Goal: Communication & Community: Ask a question

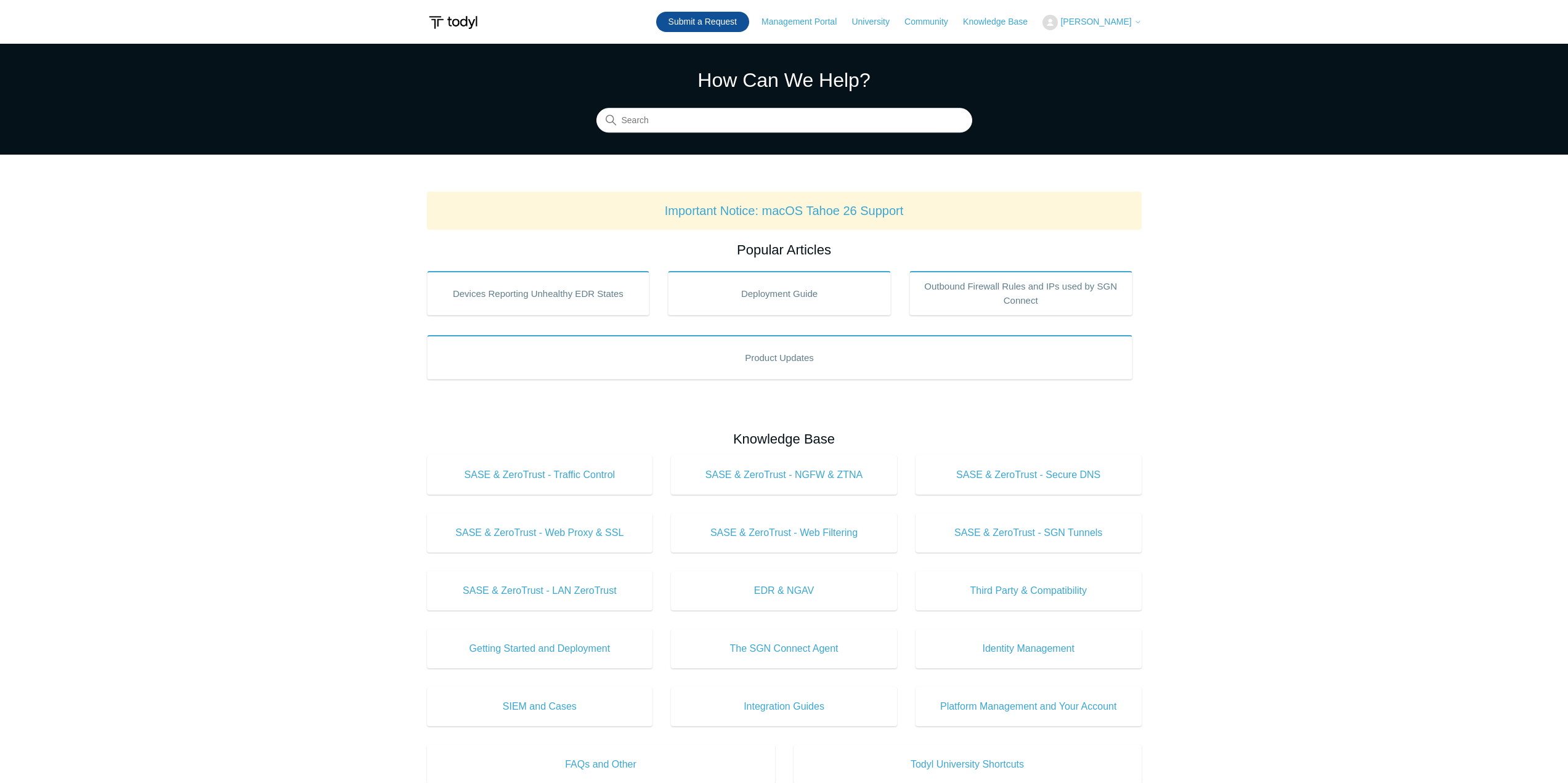
click at [731, 19] on link "Submit a Request" at bounding box center [703, 22] width 93 height 20
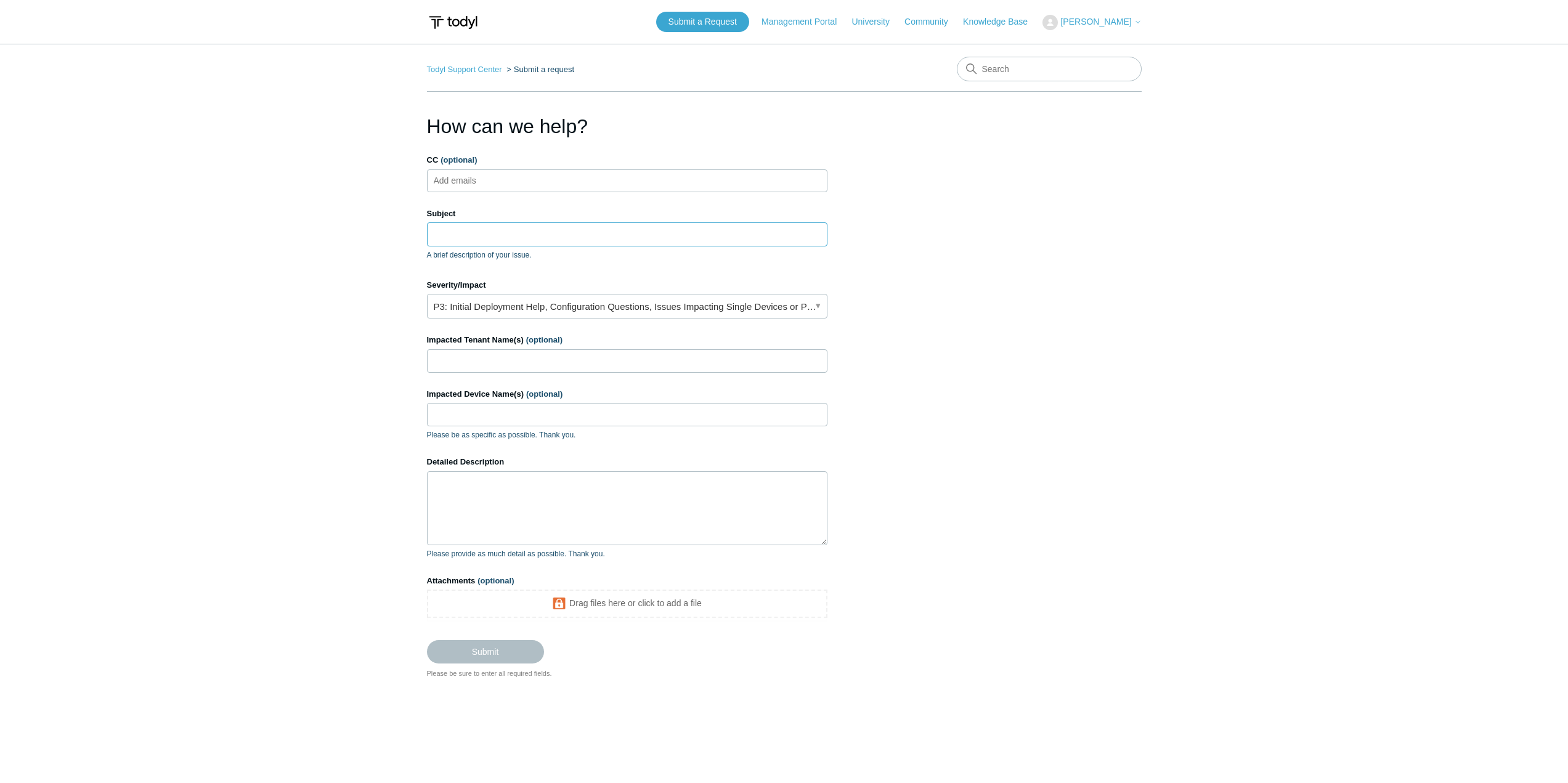
click at [545, 240] on input "Subject" at bounding box center [627, 234] width 400 height 24
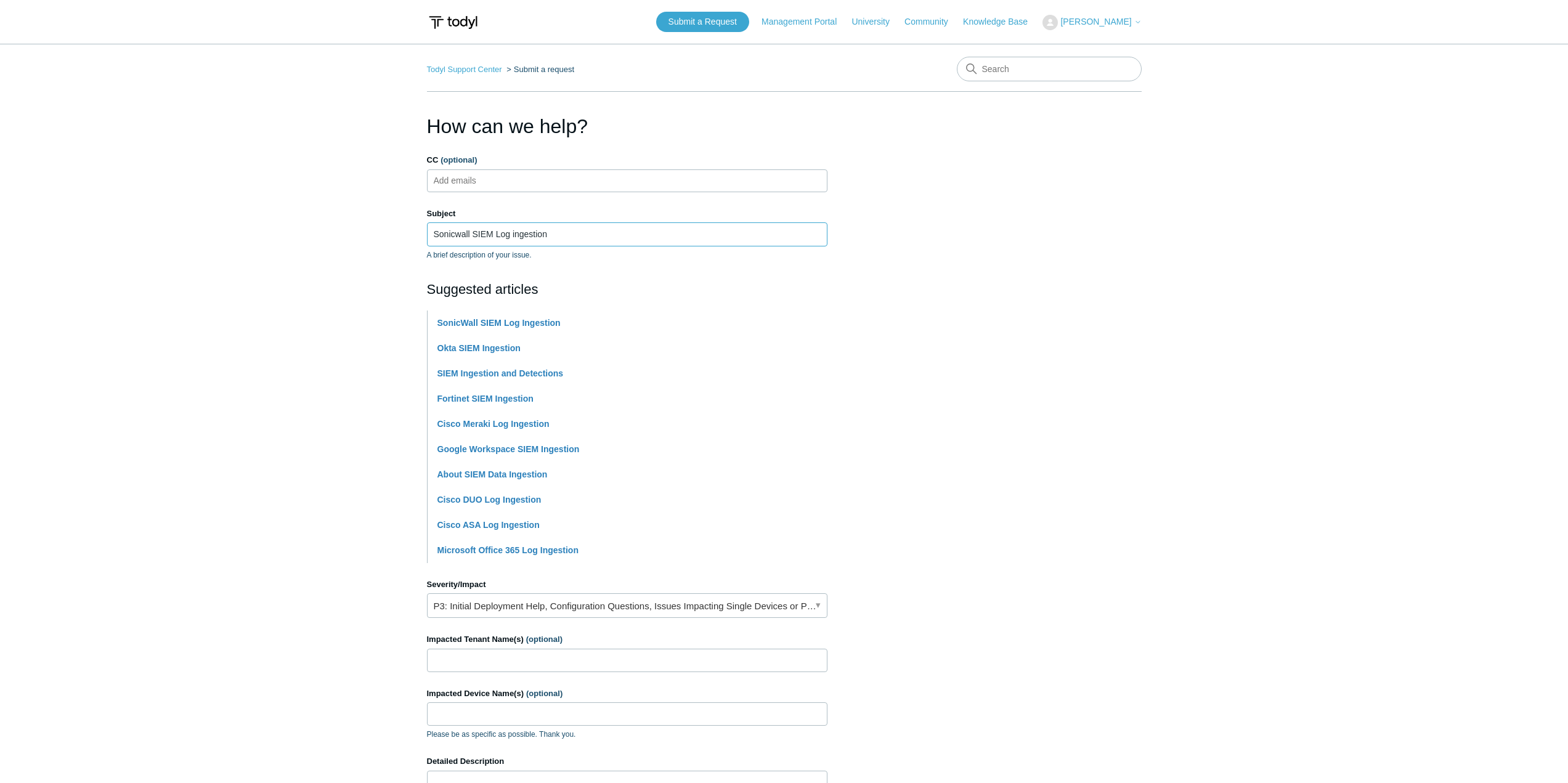
click at [512, 236] on input "Sonicwall SIEM Log ingestion" at bounding box center [627, 234] width 400 height 24
type input "Sonicwall SIEM Log Ingestion"
click at [578, 659] on input "Impacted Tenant Name(s) (optional)" at bounding box center [627, 660] width 400 height 24
click at [558, 657] on input "Impacted Tenant Name(s) (optional)" at bounding box center [627, 660] width 400 height 24
paste input "James W Smith Printing Co"
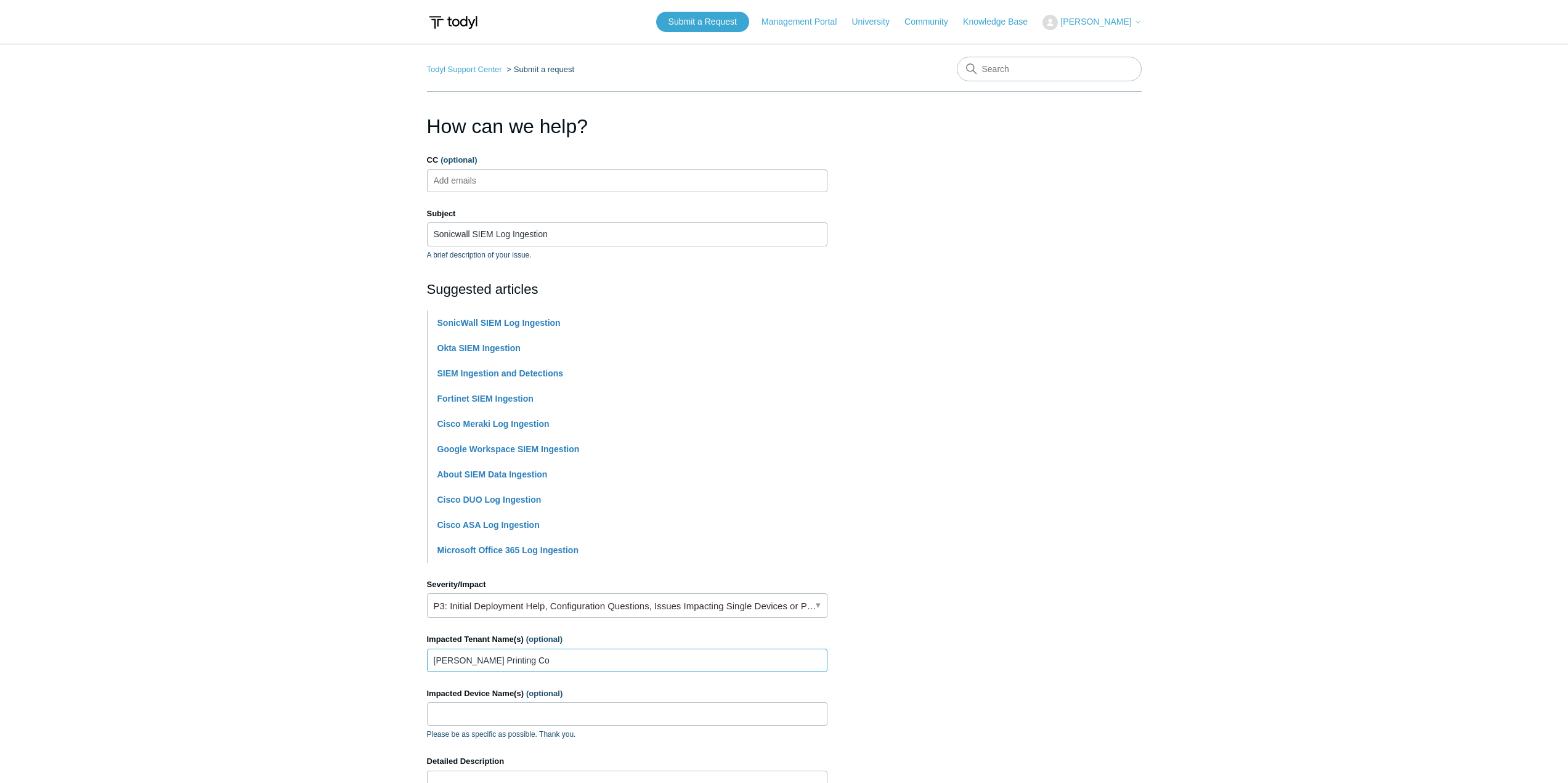
type input "James W Smith Printing Co"
click at [593, 697] on label "Impacted Device Name(s) (optional)" at bounding box center [627, 694] width 400 height 12
click at [593, 703] on input "Impacted Device Name(s) (optional)" at bounding box center [627, 714] width 400 height 24
click at [590, 704] on input "Impacted Device Name(s) (optional)" at bounding box center [627, 714] width 400 height 24
paste input "JSP-DC"
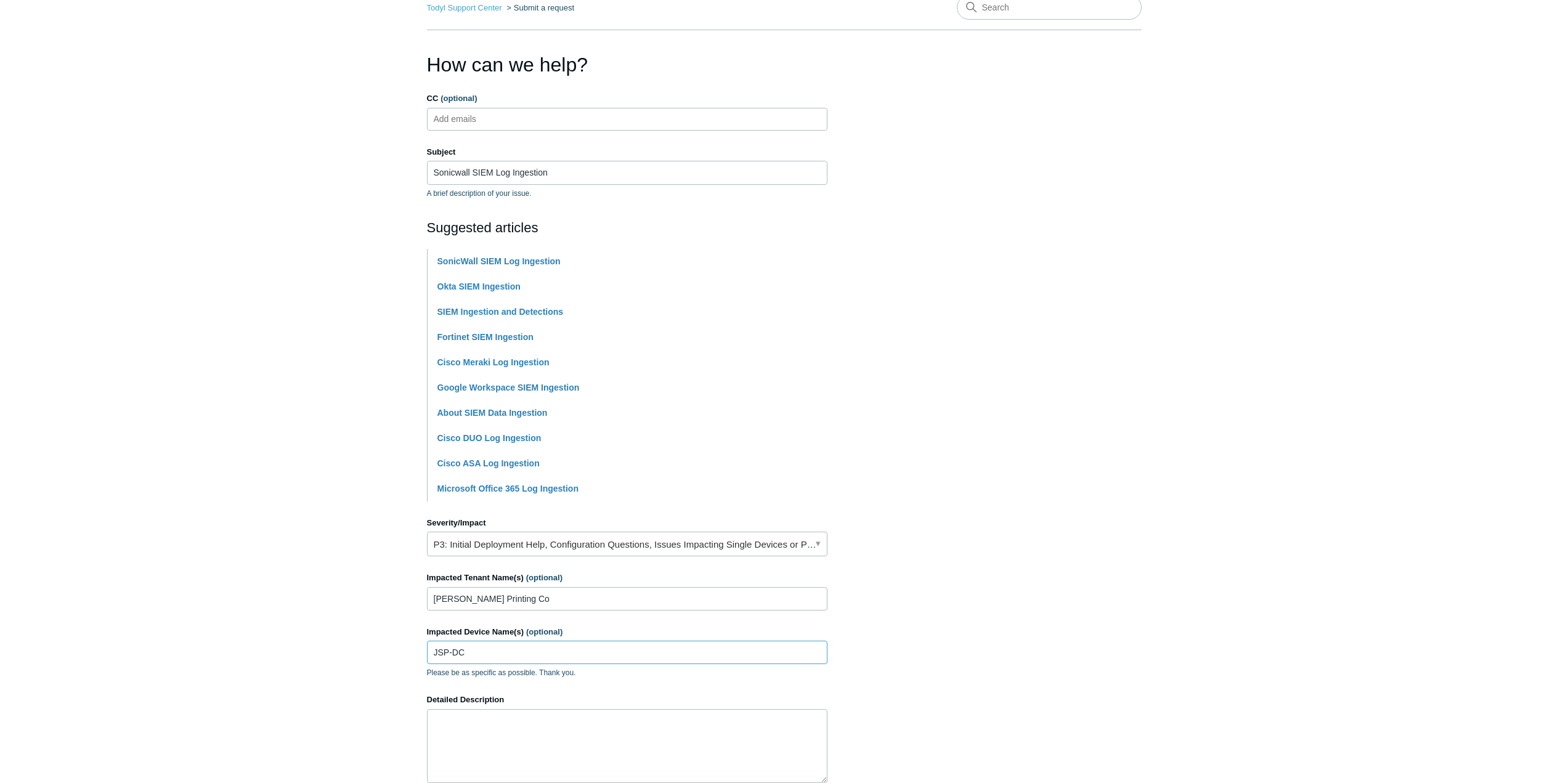
scroll to position [185, 0]
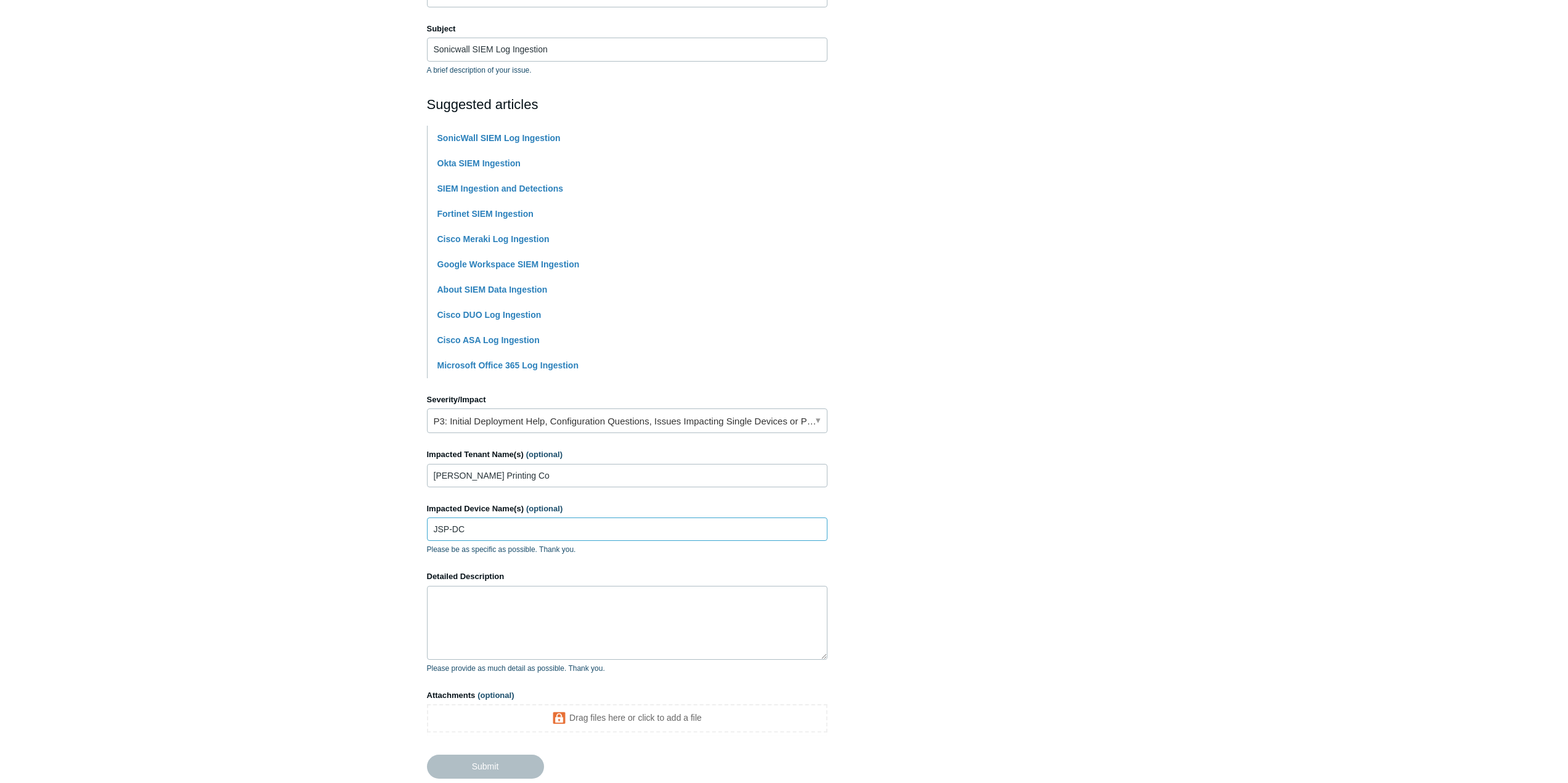
type input "JSP-DC"
click at [583, 625] on textarea "Detailed Description" at bounding box center [627, 623] width 400 height 74
type textarea "Greetings, I imagine that the root cause of the issue might be more related wit…"
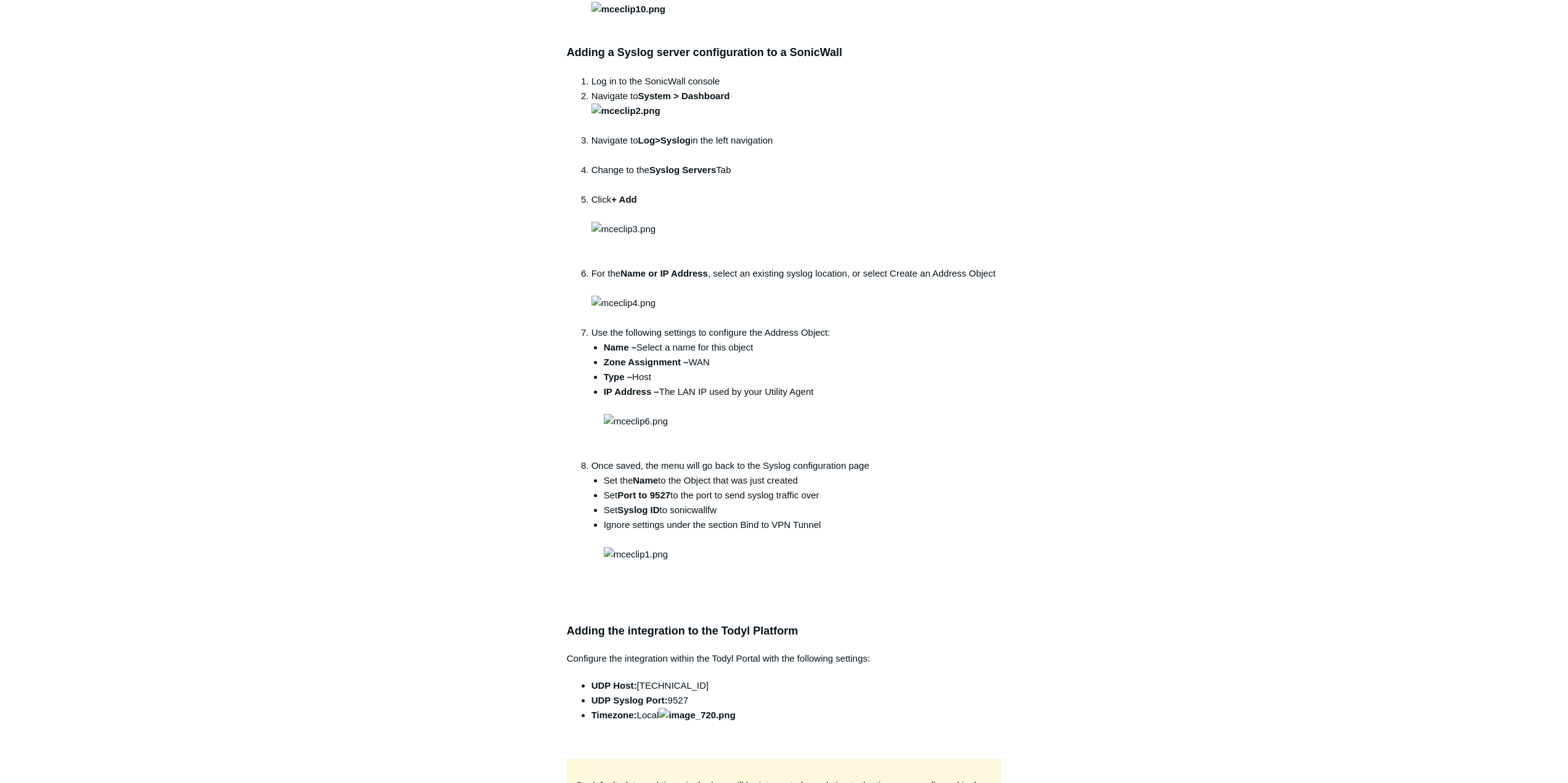
scroll to position [1355, 0]
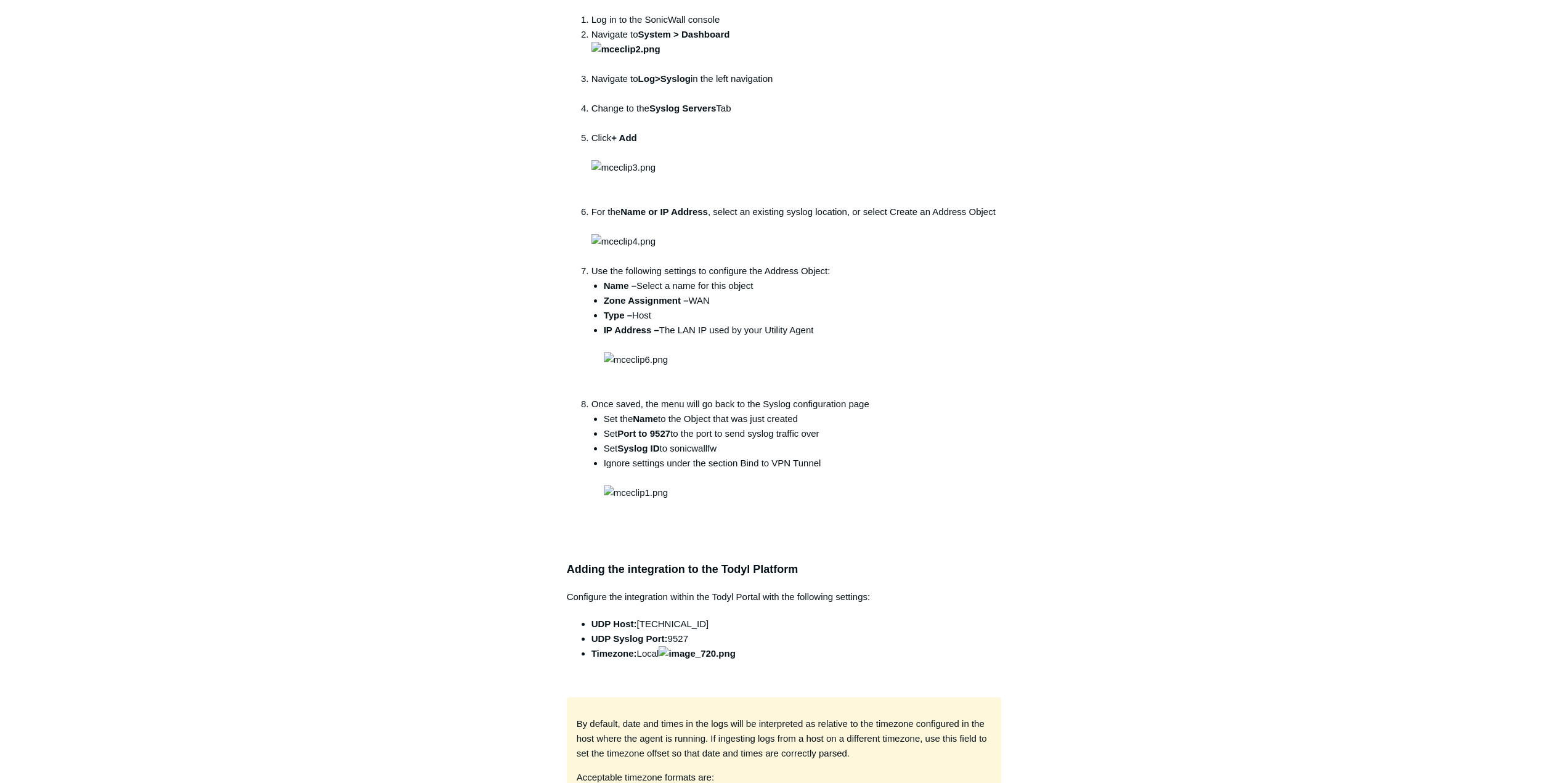
drag, startPoint x: 671, startPoint y: 386, endPoint x: 652, endPoint y: 384, distance: 19.1
copy li "9527"
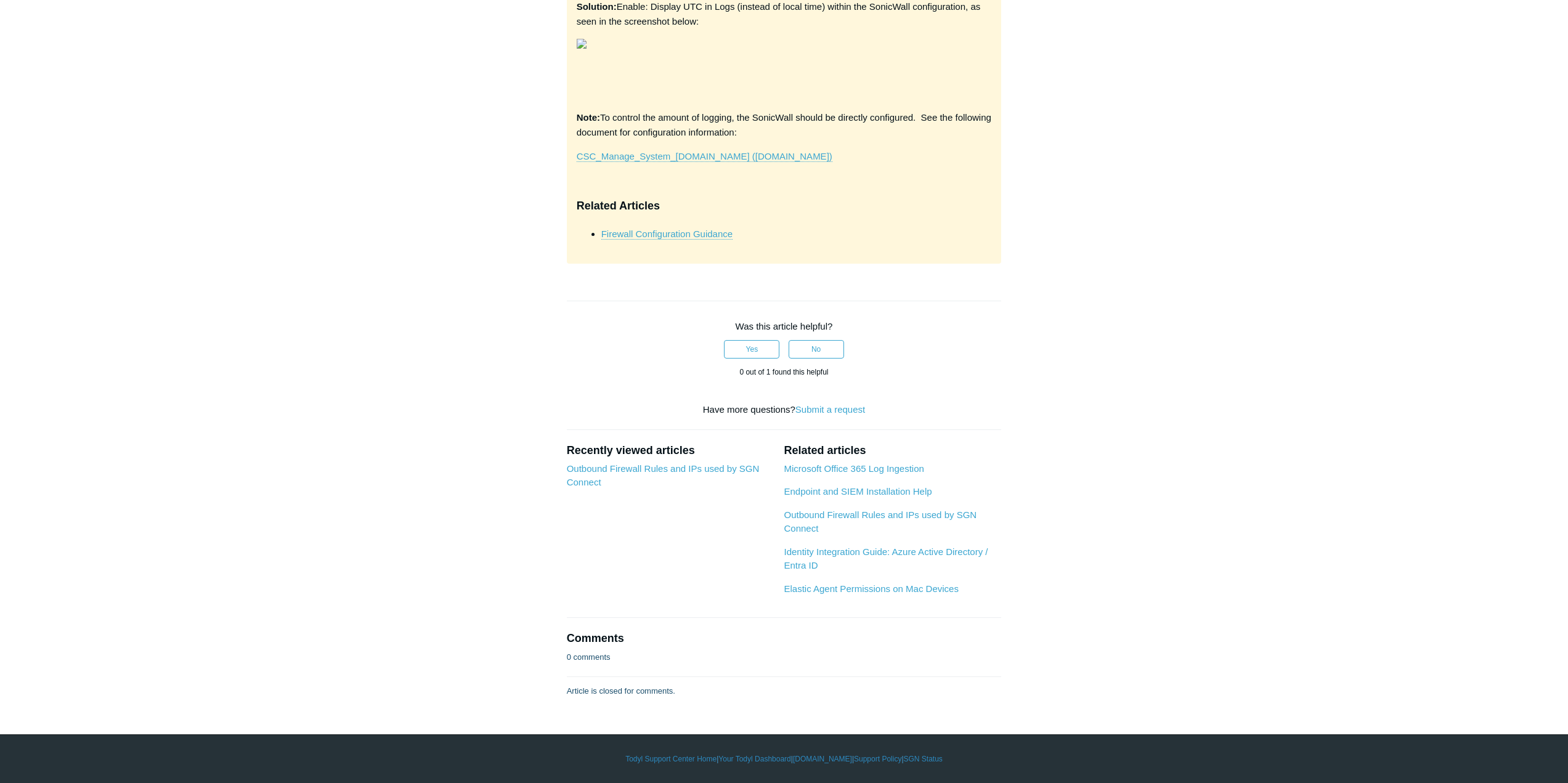
scroll to position [4867, 0]
